Goal: Communication & Community: Answer question/provide support

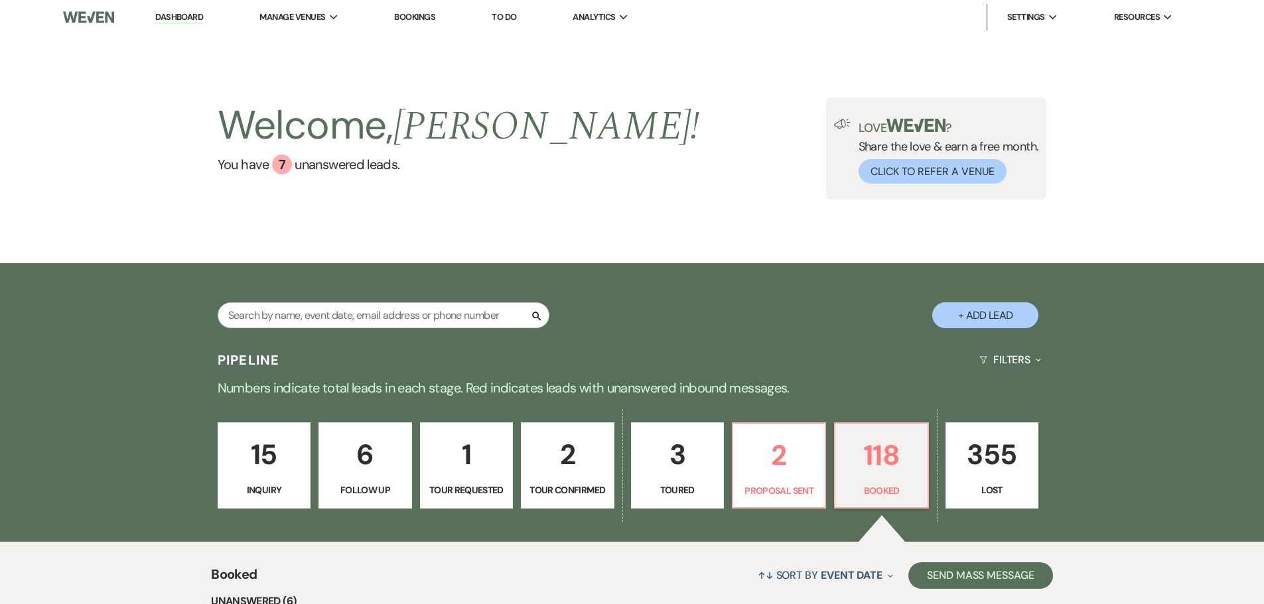
click at [279, 468] on p "15" at bounding box center [264, 455] width 76 height 44
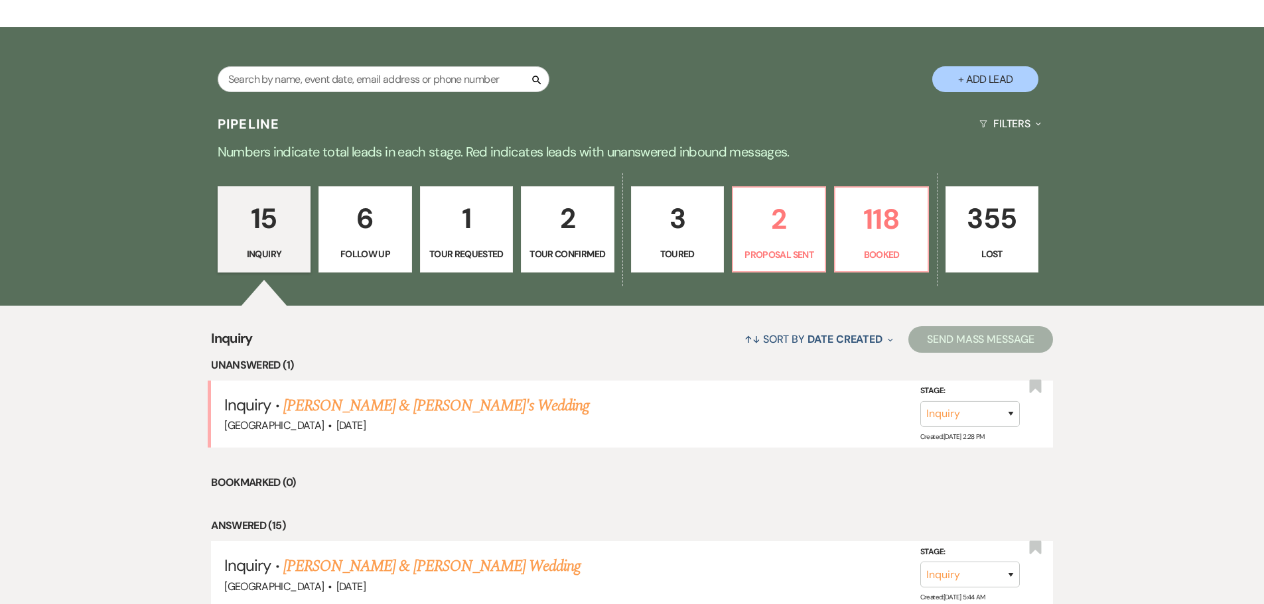
scroll to position [265, 0]
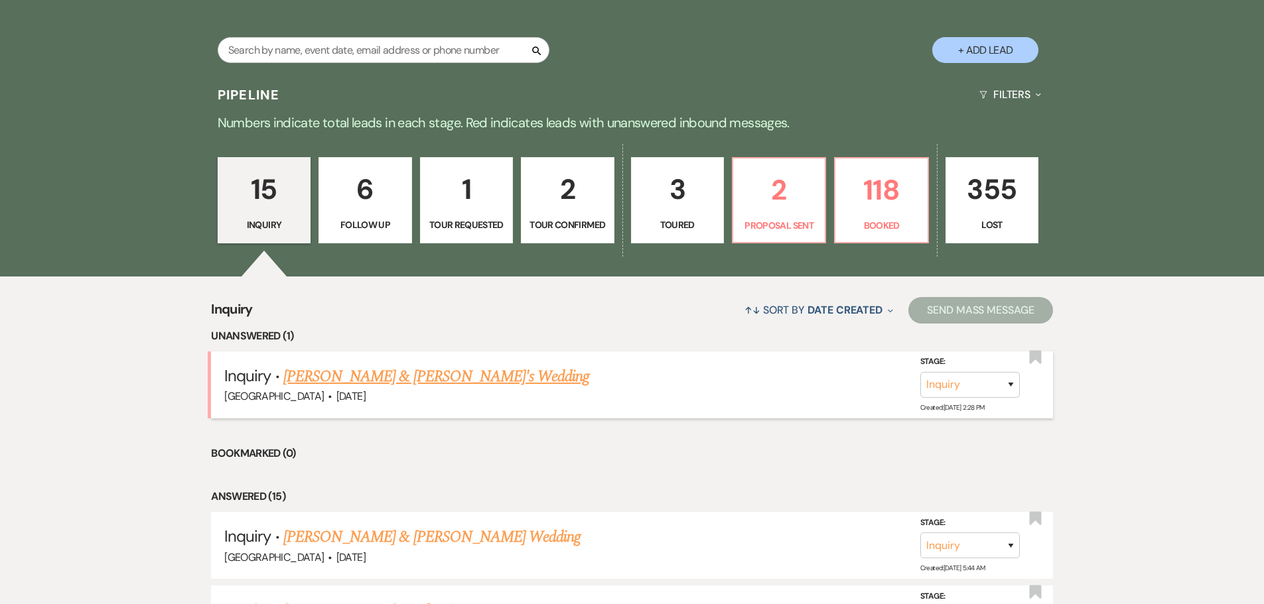
click at [407, 387] on link "[PERSON_NAME] & [PERSON_NAME]'s Wedding" at bounding box center [436, 377] width 307 height 24
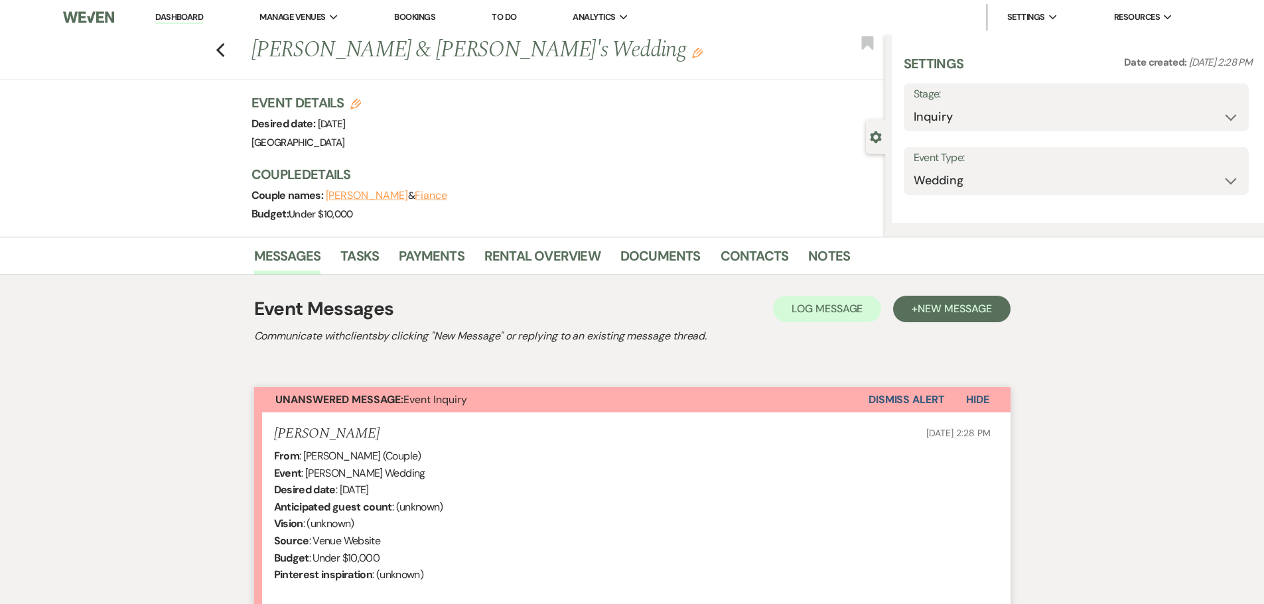
select select "5"
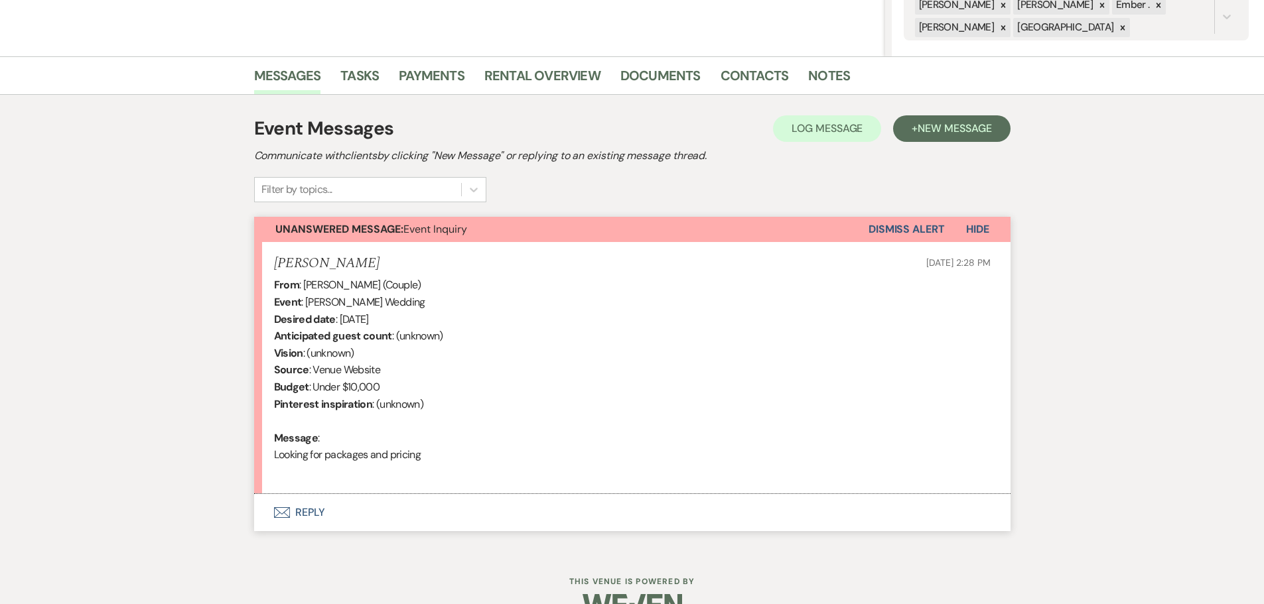
scroll to position [309, 0]
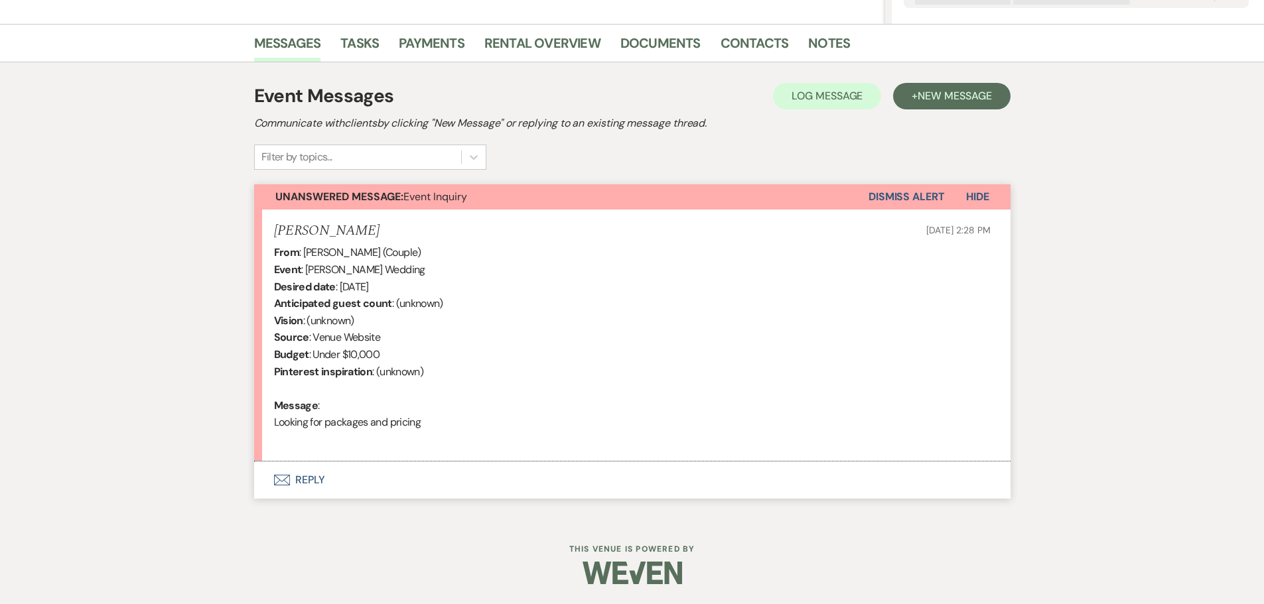
click at [307, 482] on button "Envelope Reply" at bounding box center [632, 480] width 756 height 37
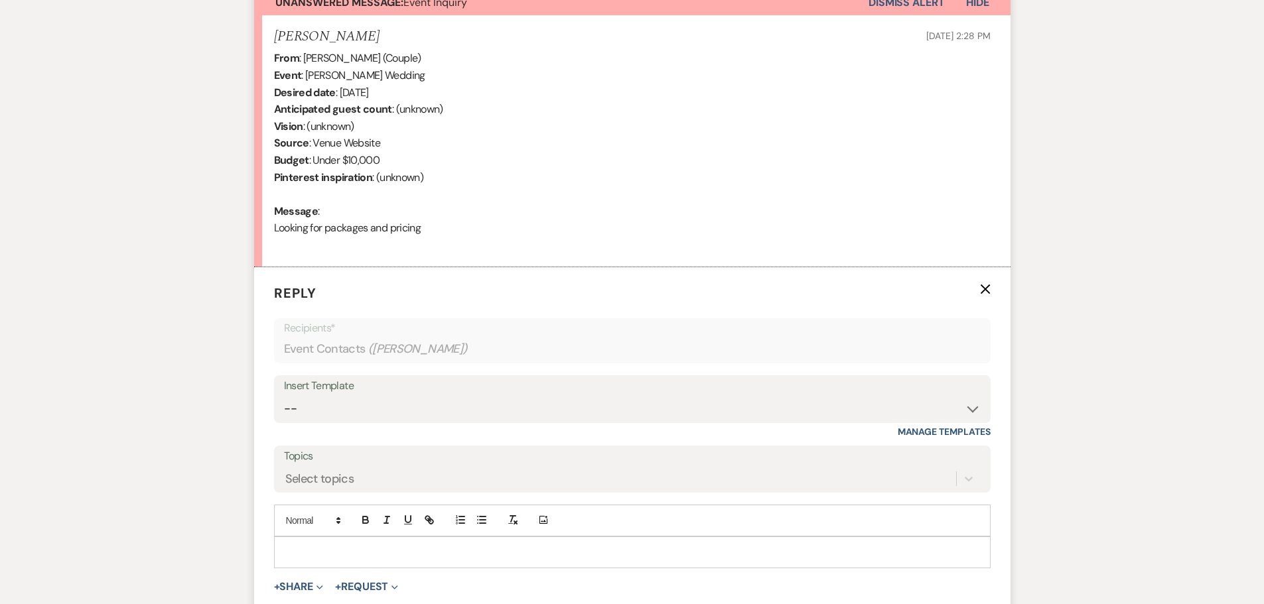
scroll to position [563, 0]
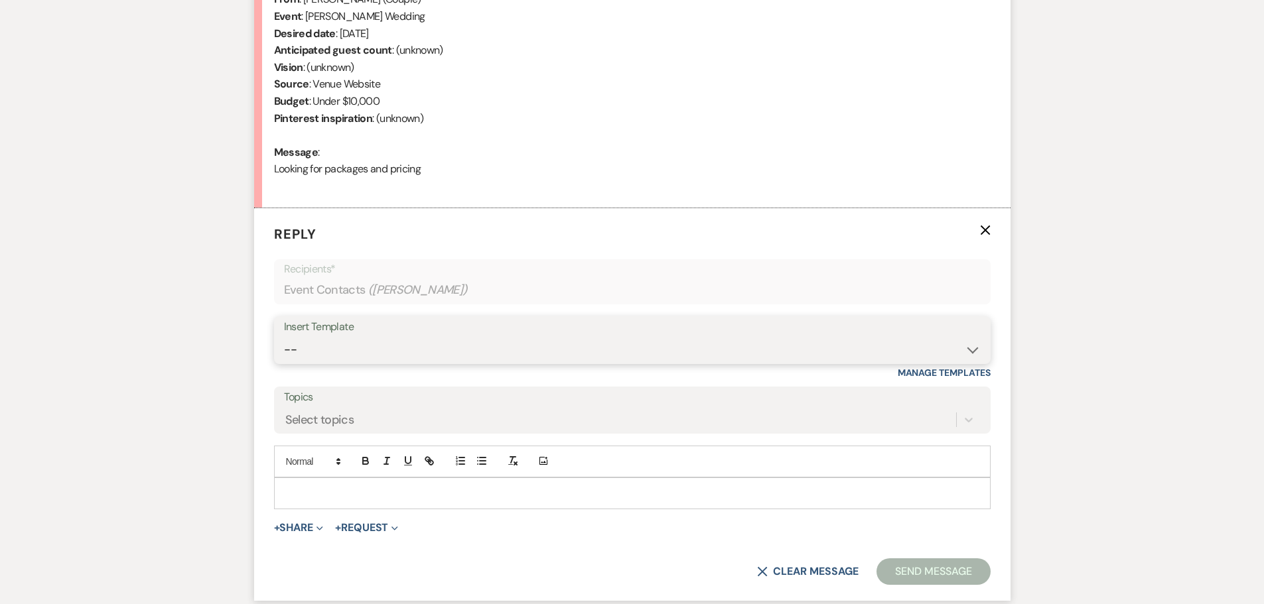
click at [387, 340] on select "-- Weven Planning Portal Introduction (Booked Events) Initial Inquiry Response …" at bounding box center [632, 350] width 697 height 26
select select "1812"
click at [284, 337] on select "-- Weven Planning Portal Introduction (Booked Events) Initial Inquiry Response …" at bounding box center [632, 350] width 697 height 26
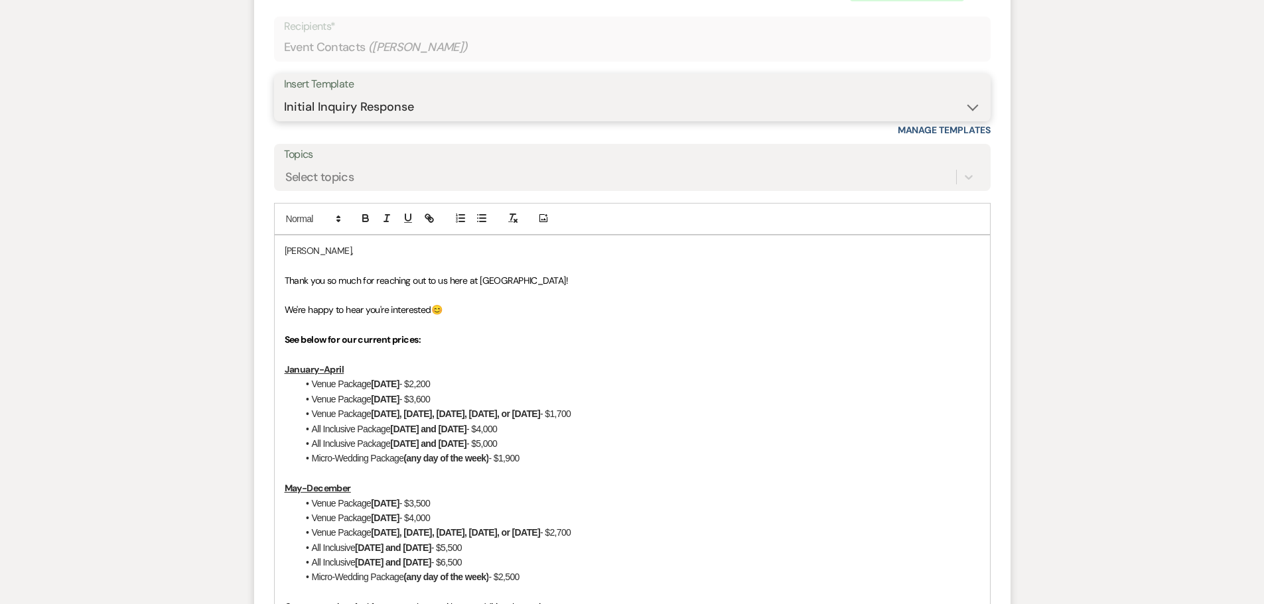
scroll to position [828, 0]
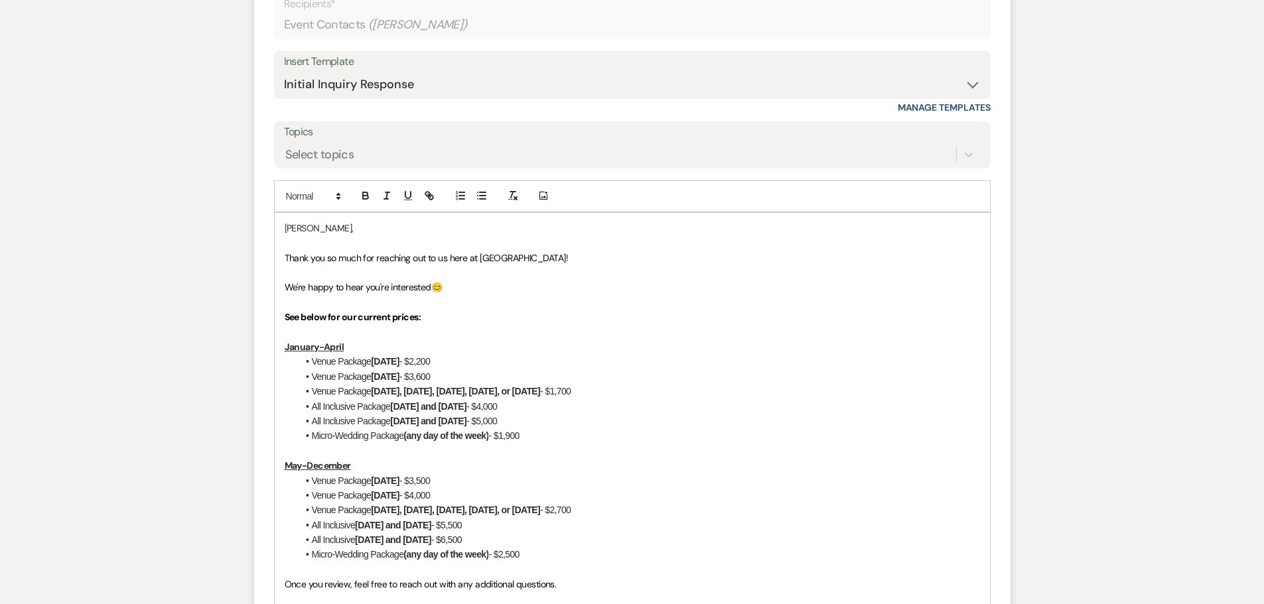
click at [690, 274] on p at bounding box center [632, 272] width 695 height 15
click at [690, 267] on p at bounding box center [632, 272] width 695 height 15
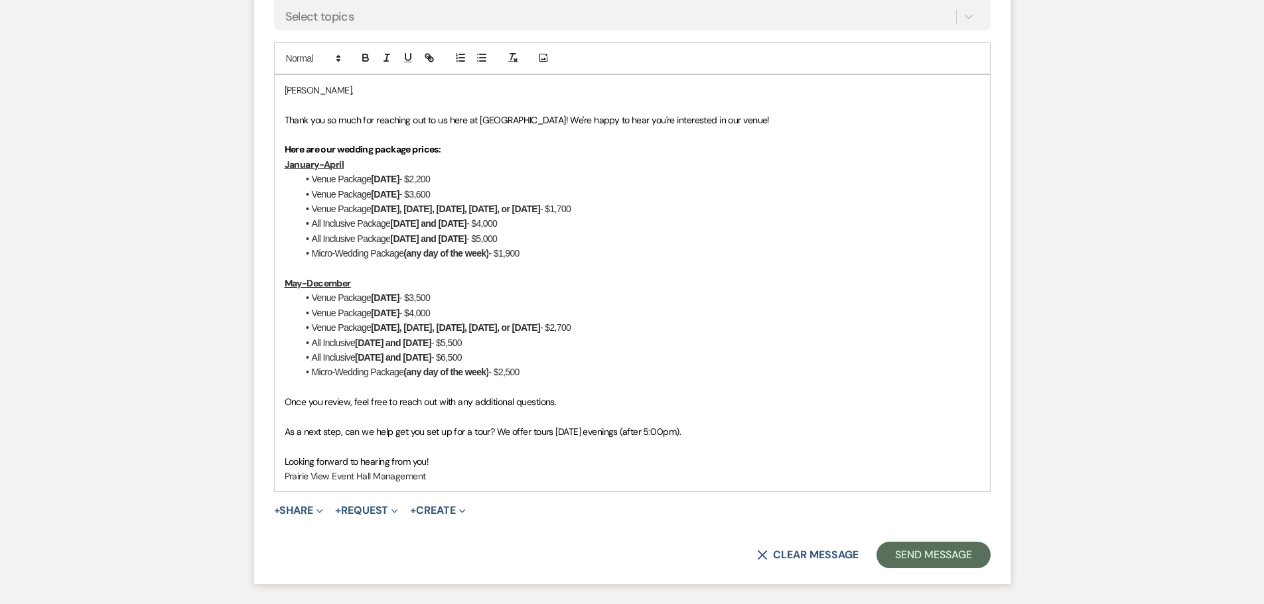
scroll to position [977, 0]
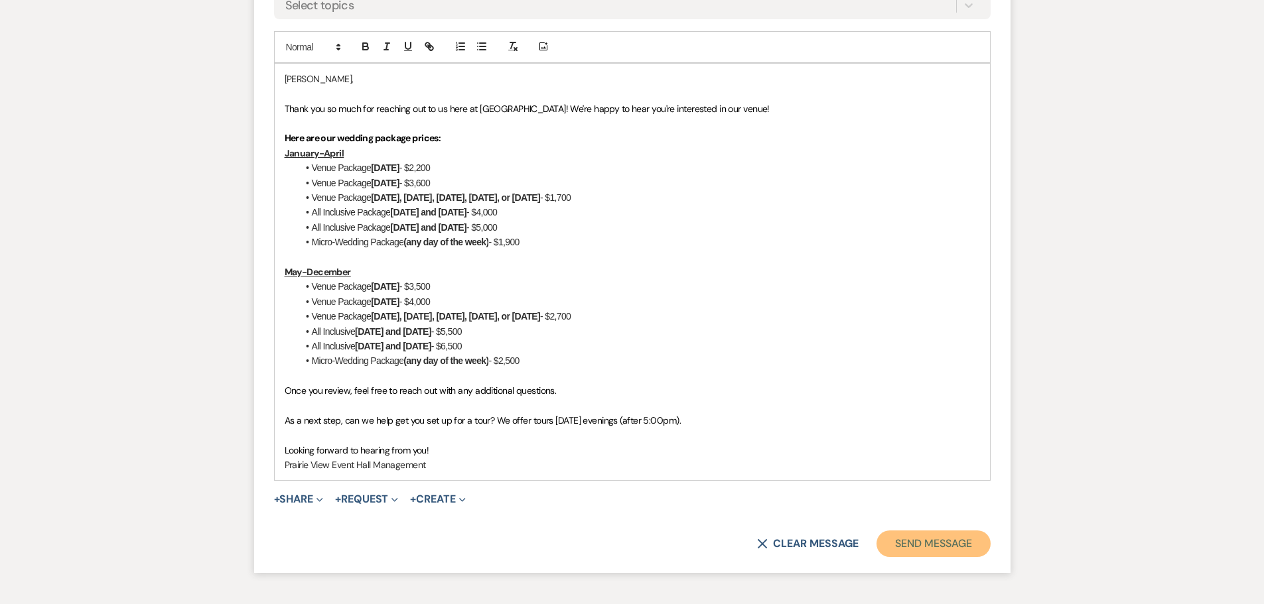
click at [932, 539] on button "Send Message" at bounding box center [932, 544] width 113 height 27
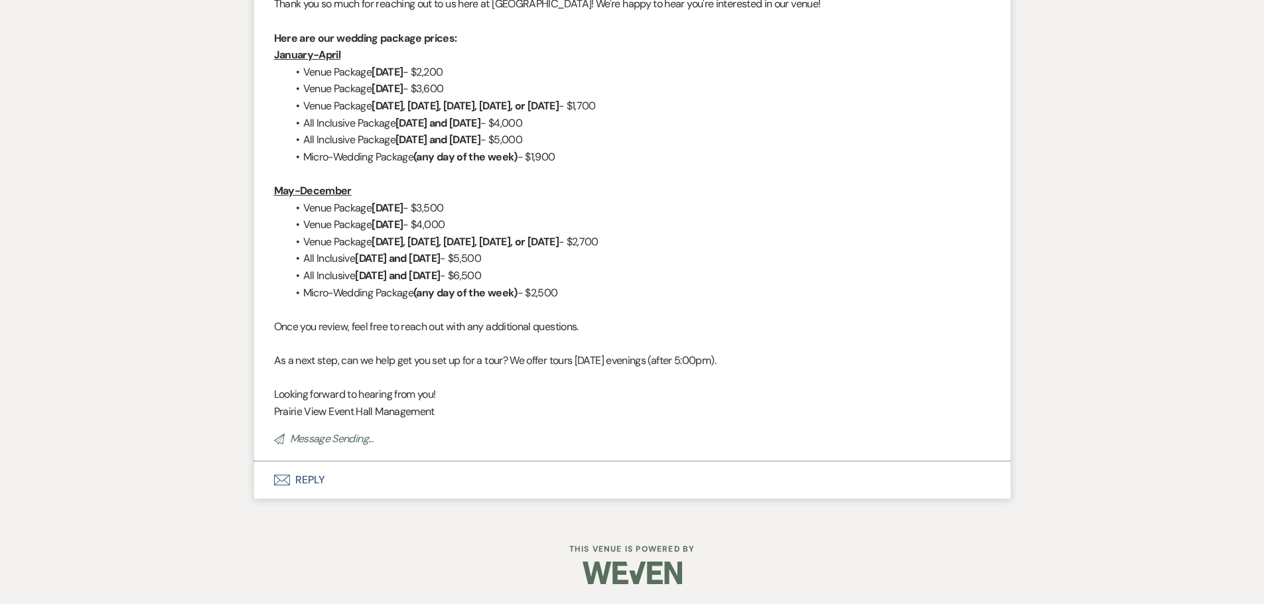
scroll to position [829, 0]
